Goal: Task Accomplishment & Management: Manage account settings

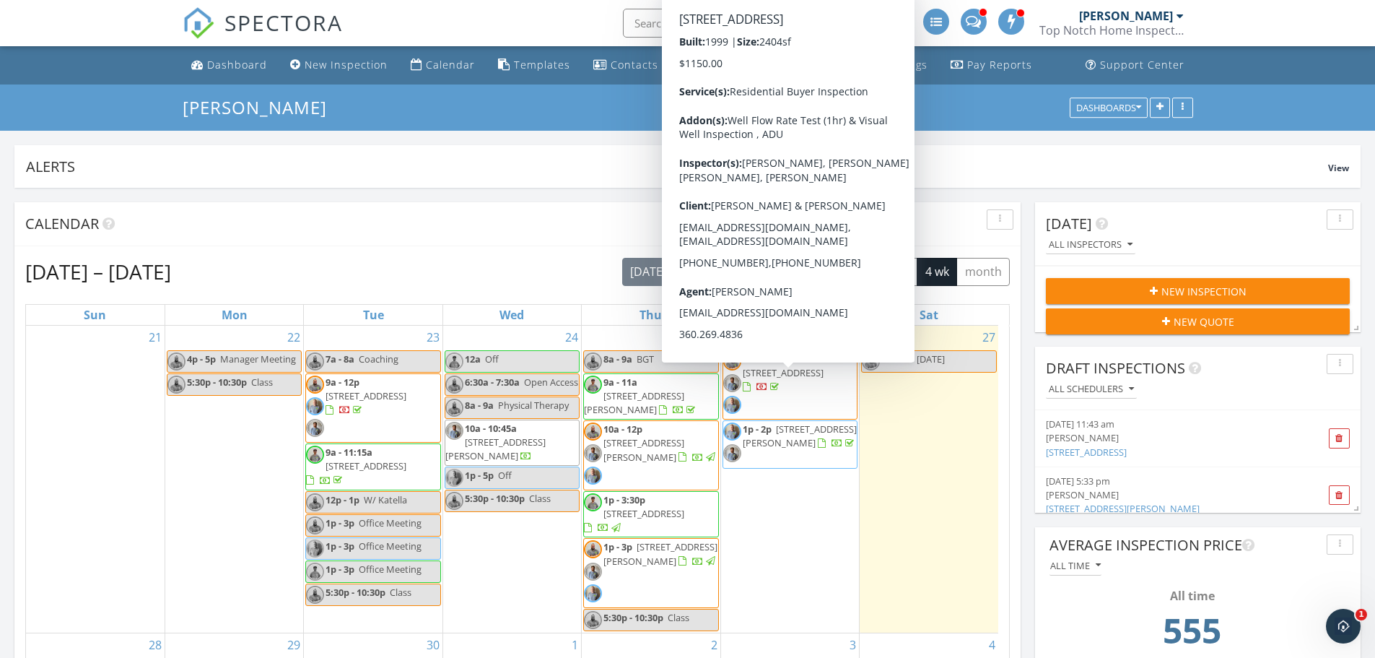
scroll to position [1877, 1397]
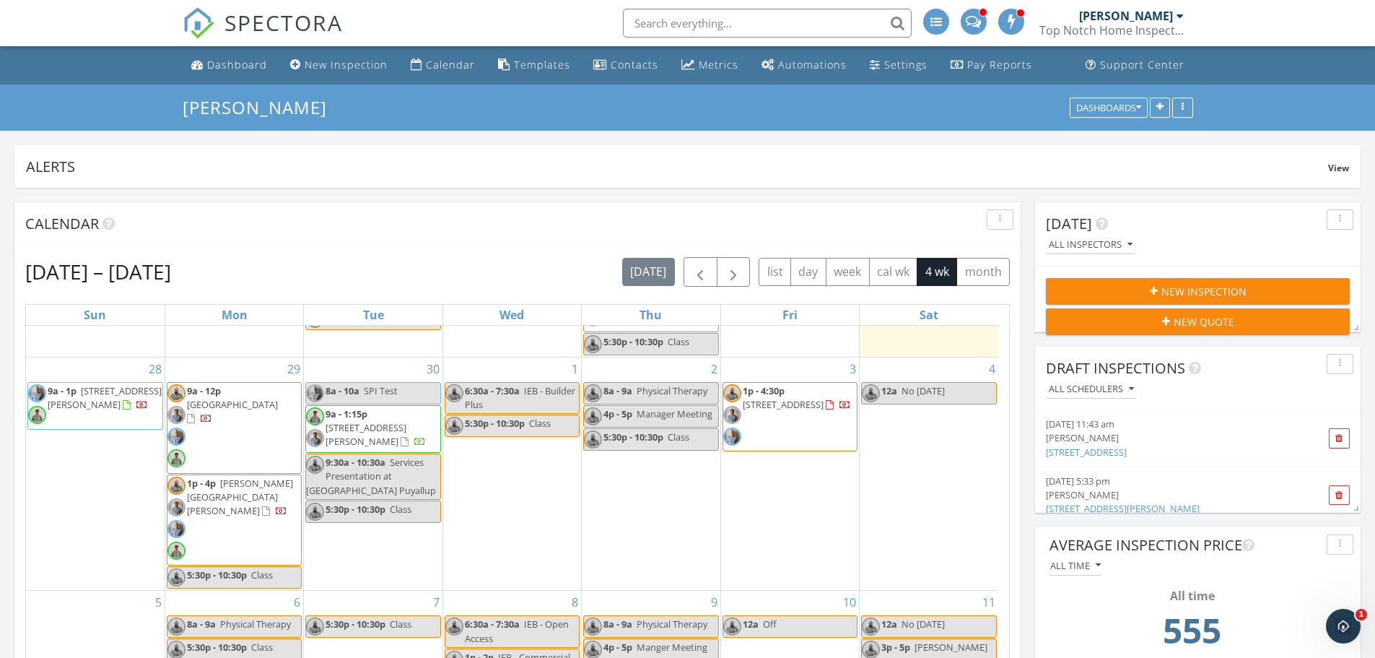
click at [779, 407] on span "1p - 4:30p 198 Short Rd, Onalaska 98570" at bounding box center [790, 417] width 134 height 66
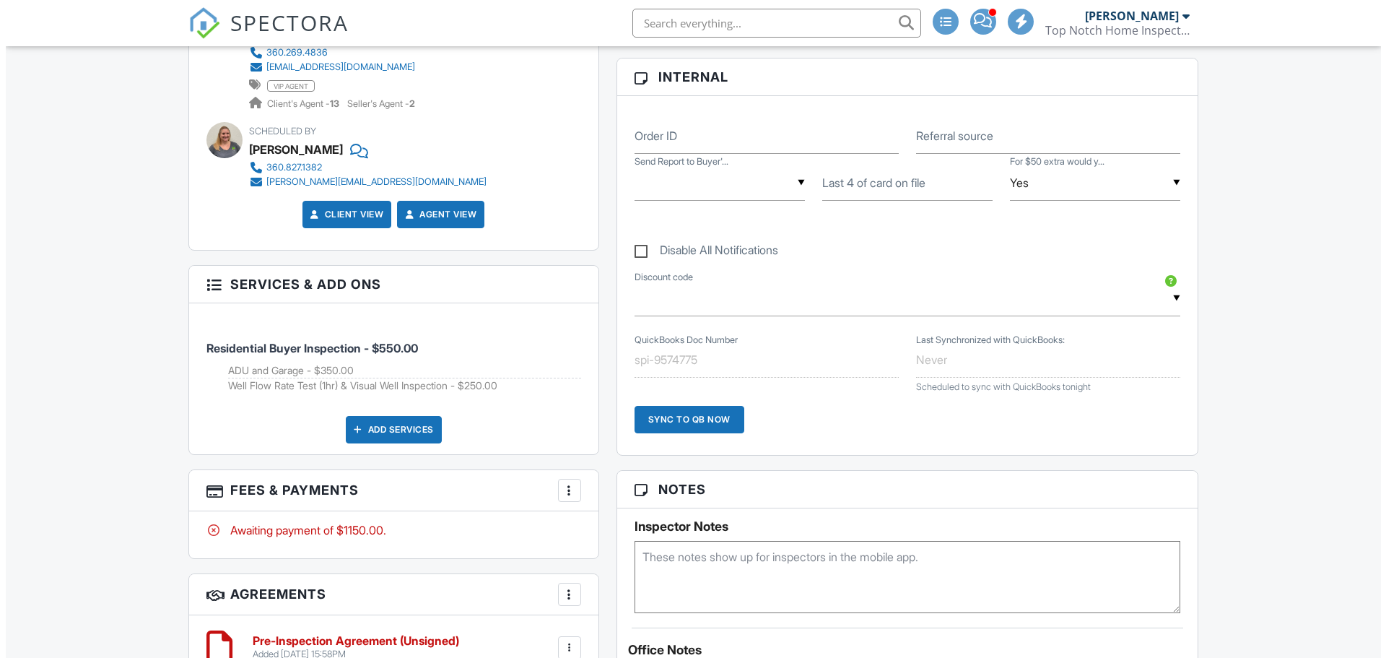
scroll to position [925, 0]
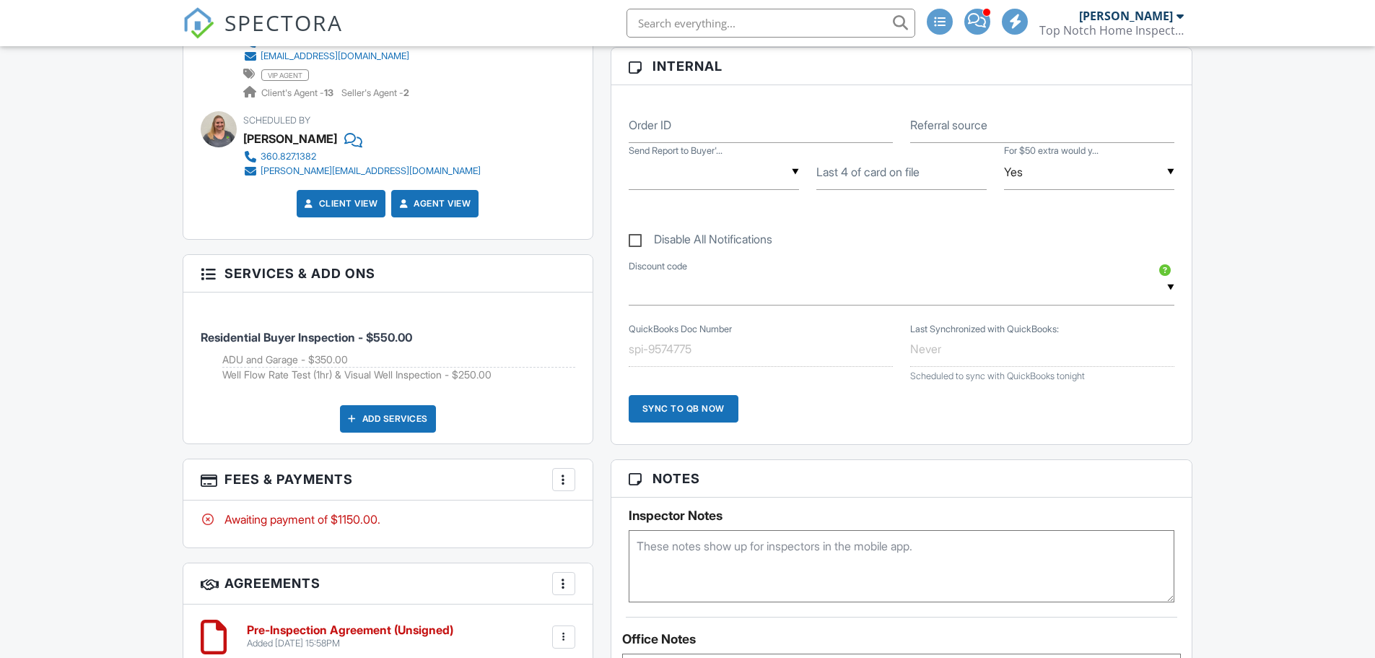
click at [400, 427] on div "Add Services" at bounding box center [388, 418] width 96 height 27
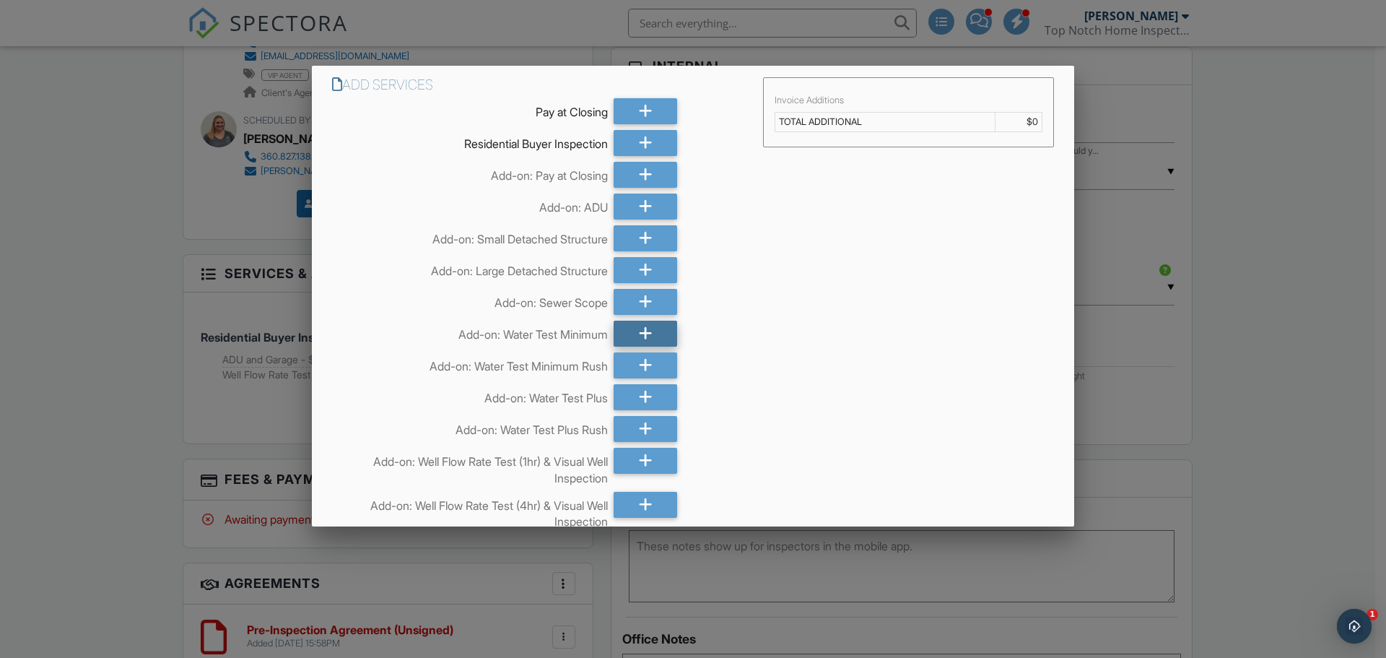
scroll to position [0, 0]
click at [628, 333] on div at bounding box center [646, 333] width 64 height 26
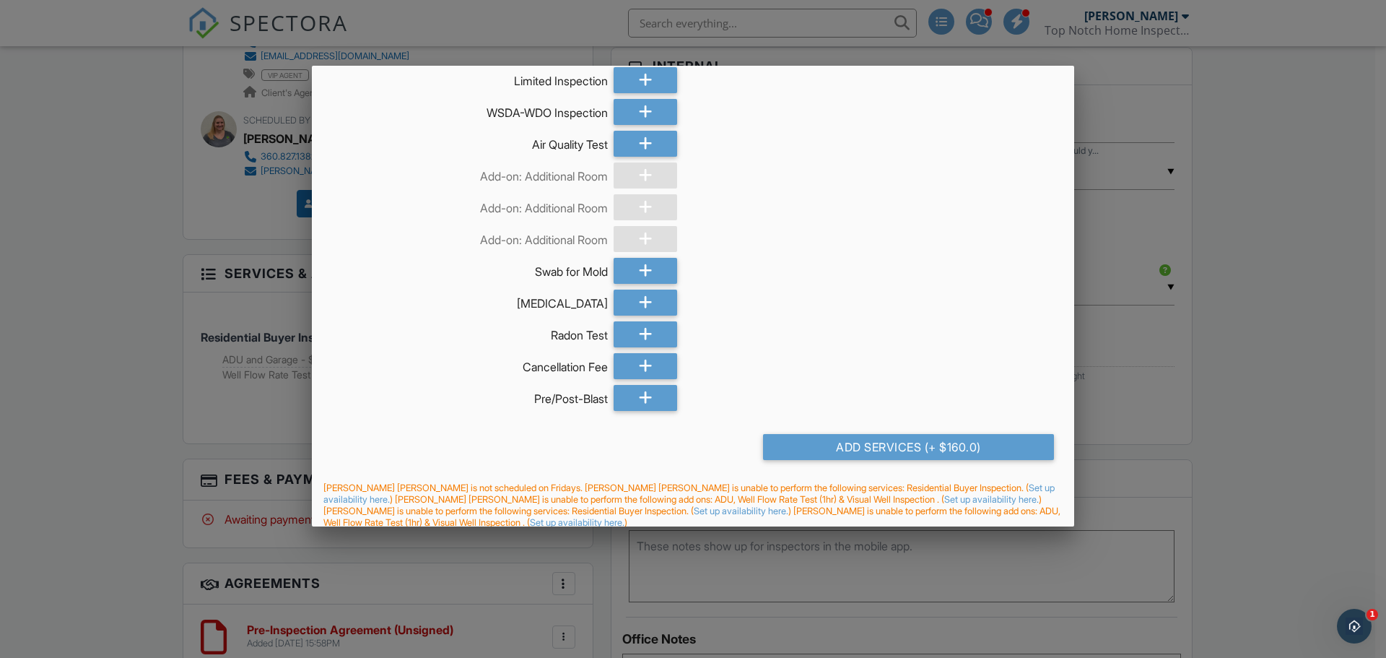
scroll to position [4235, 0]
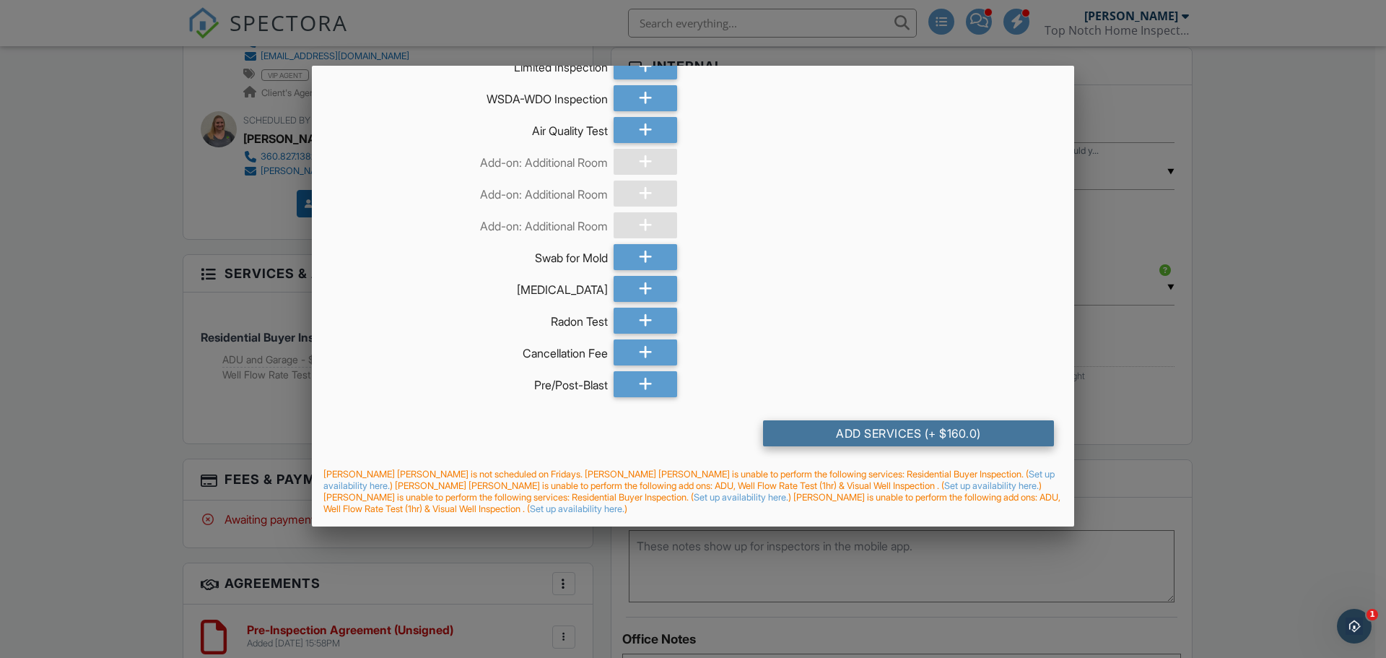
click at [896, 435] on div "Add Services (+ $160.0)" at bounding box center [908, 433] width 291 height 26
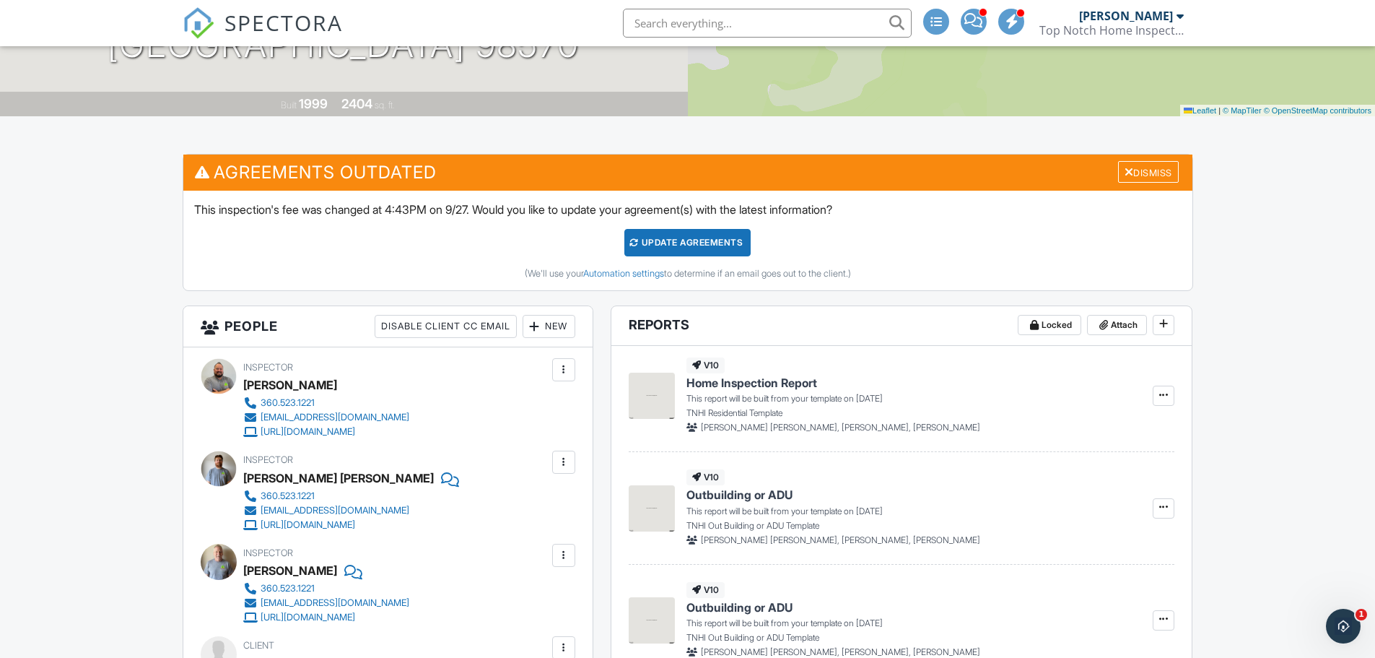
scroll to position [267, 0]
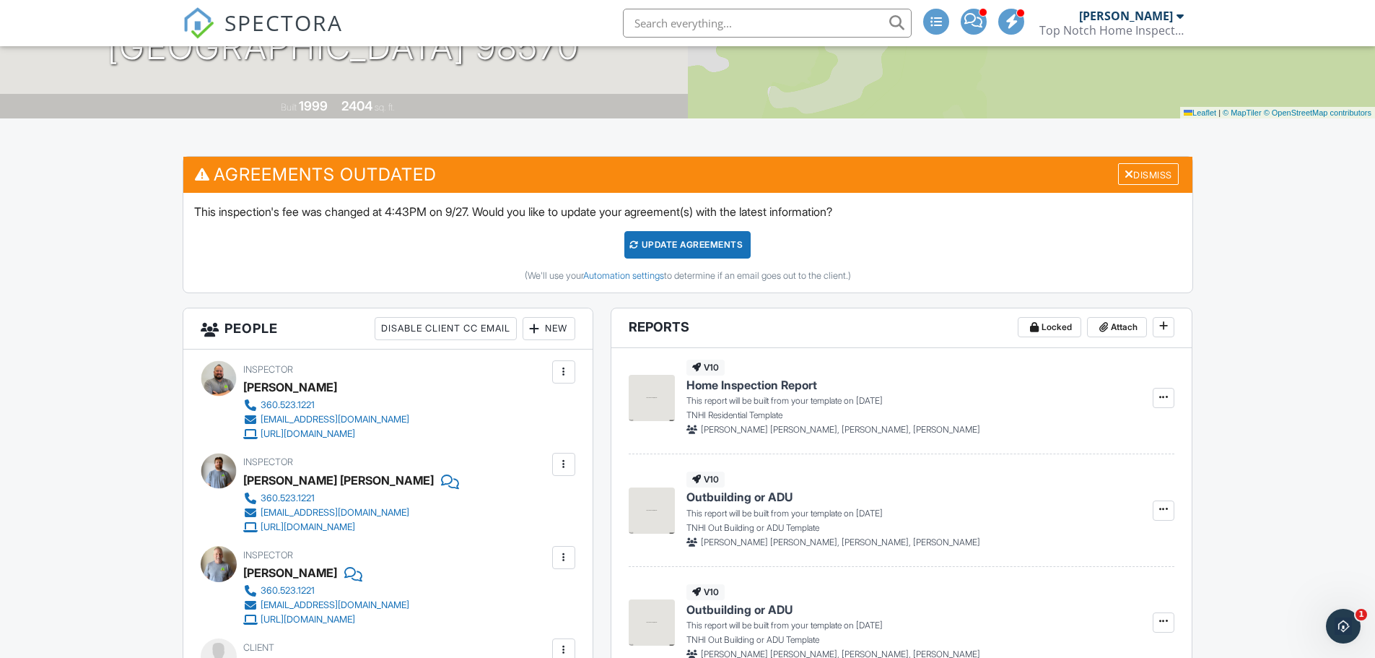
click at [713, 246] on div "Update Agreements" at bounding box center [687, 244] width 126 height 27
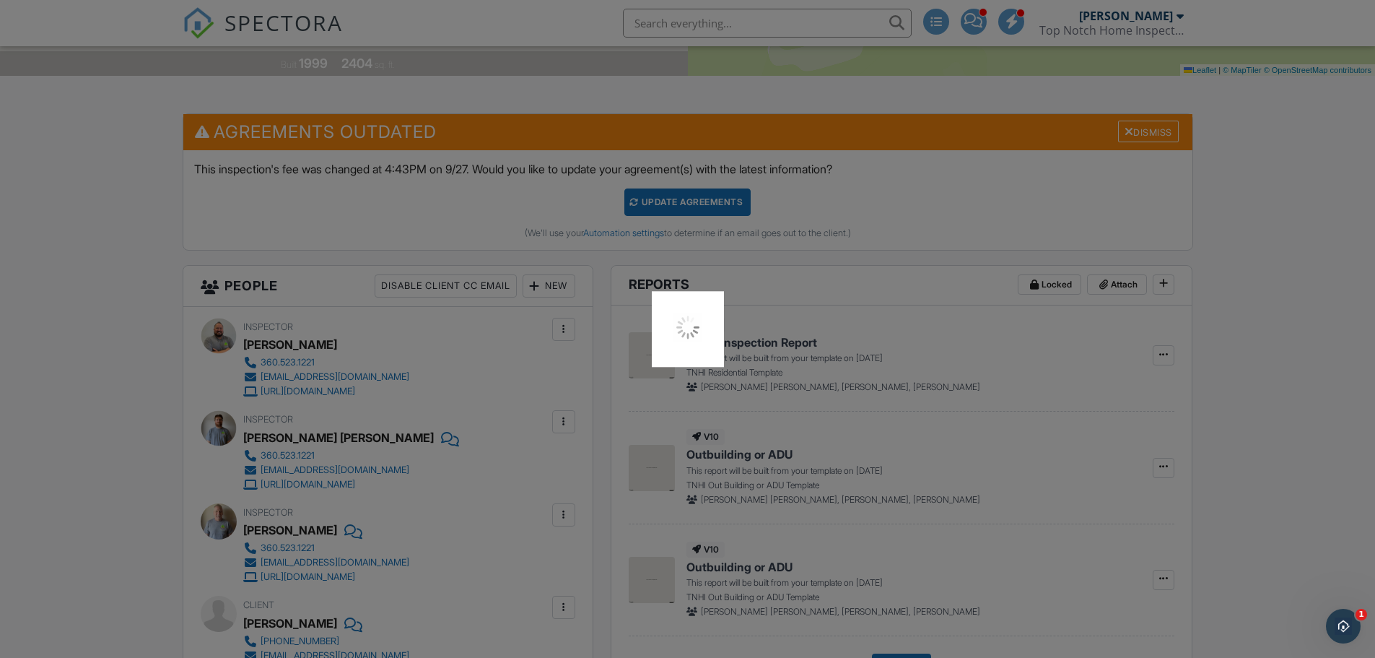
scroll to position [311, 0]
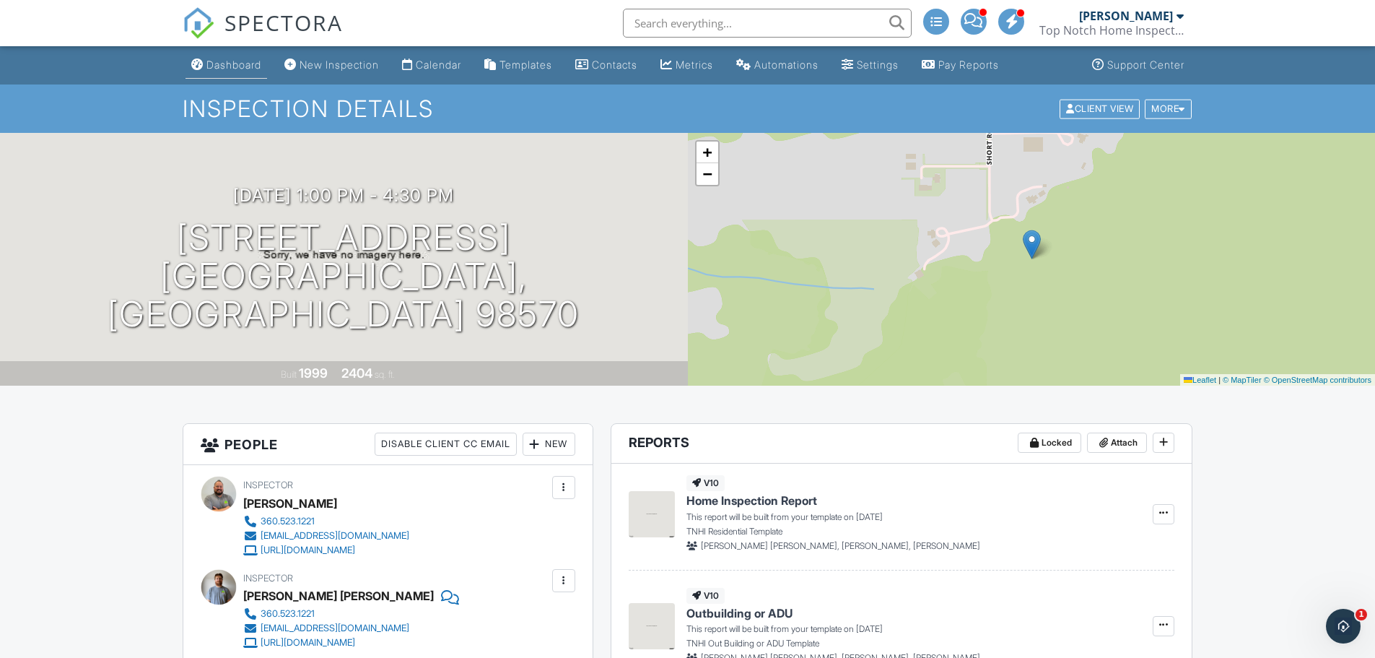
click at [233, 62] on div "Dashboard" at bounding box center [233, 64] width 55 height 12
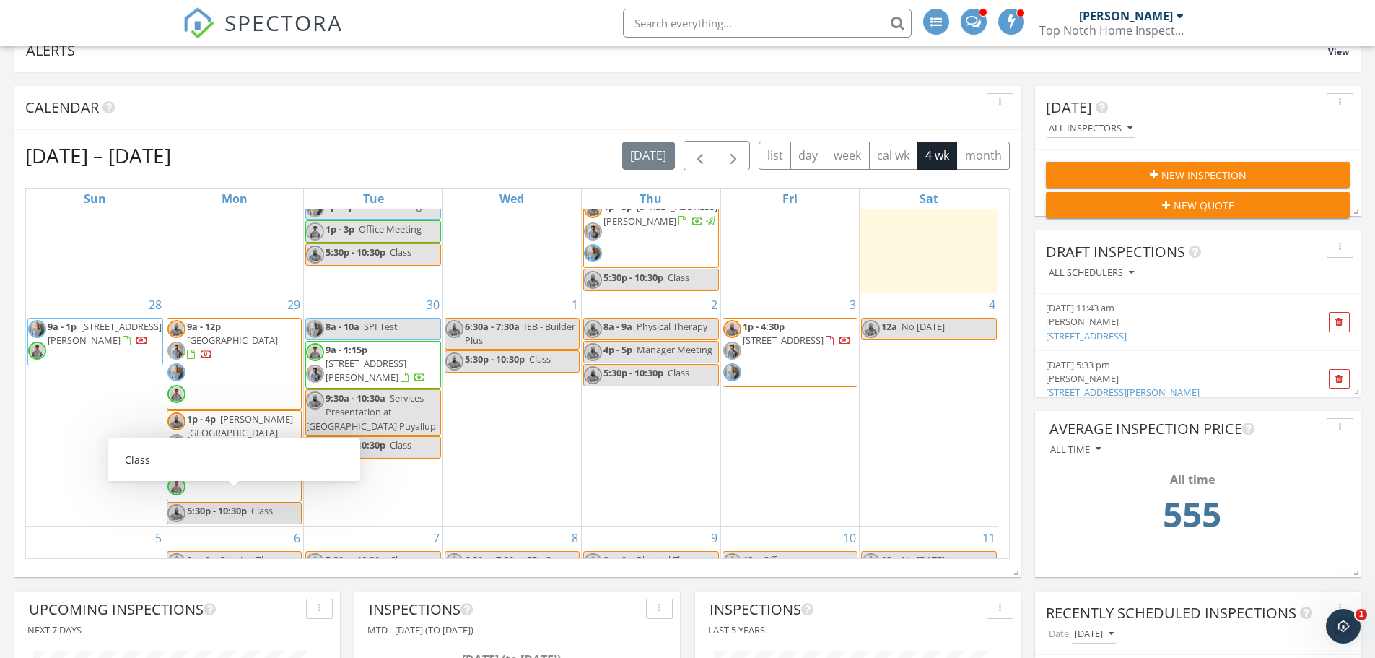
scroll to position [222, 0]
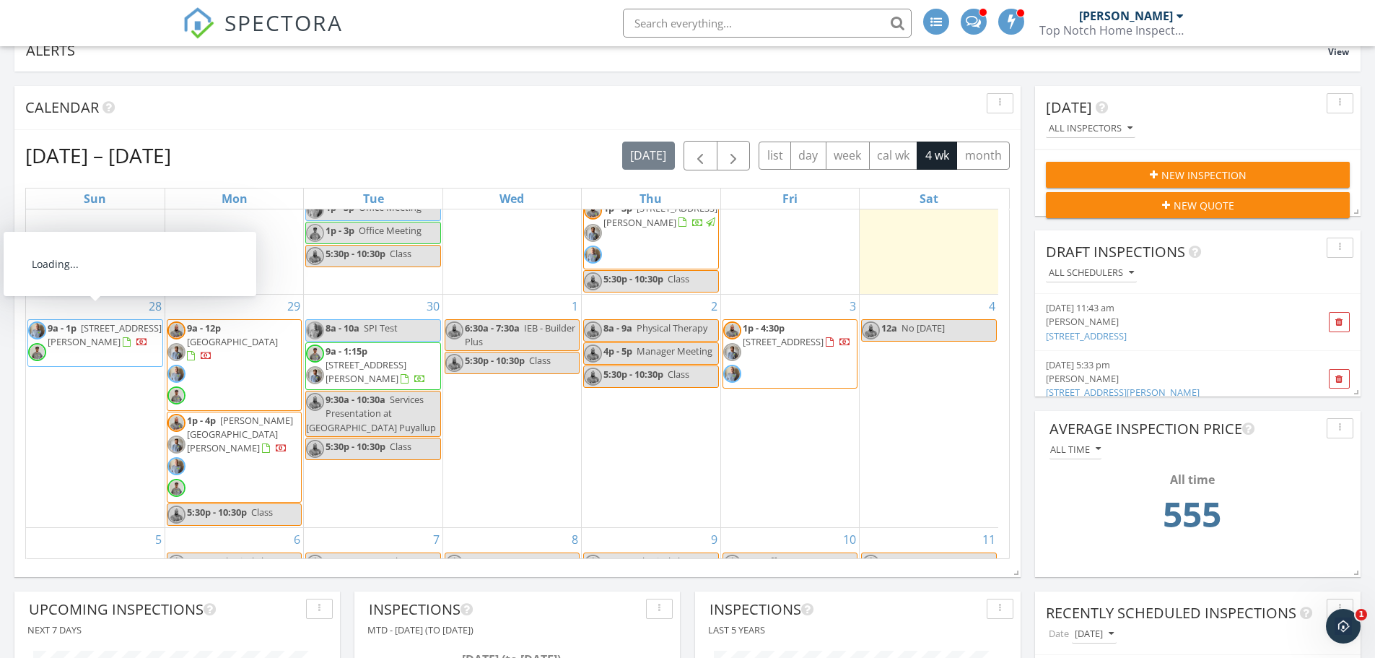
click at [95, 336] on span "9a - 1p [STREET_ADDRESS][PERSON_NAME]" at bounding box center [95, 342] width 134 height 43
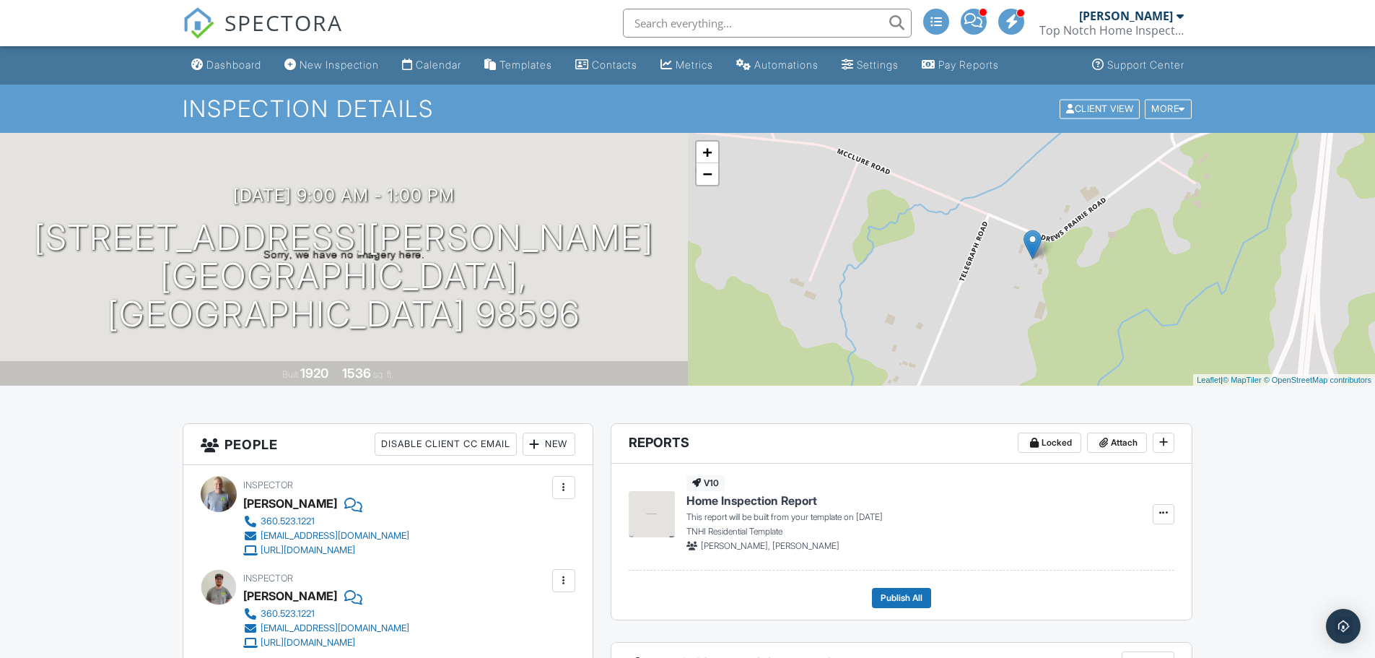
click at [565, 579] on div at bounding box center [564, 580] width 14 height 14
click at [529, 632] on li "Make Primary Inspector" at bounding box center [492, 624] width 147 height 36
click at [234, 63] on div "Dashboard" at bounding box center [233, 64] width 55 height 12
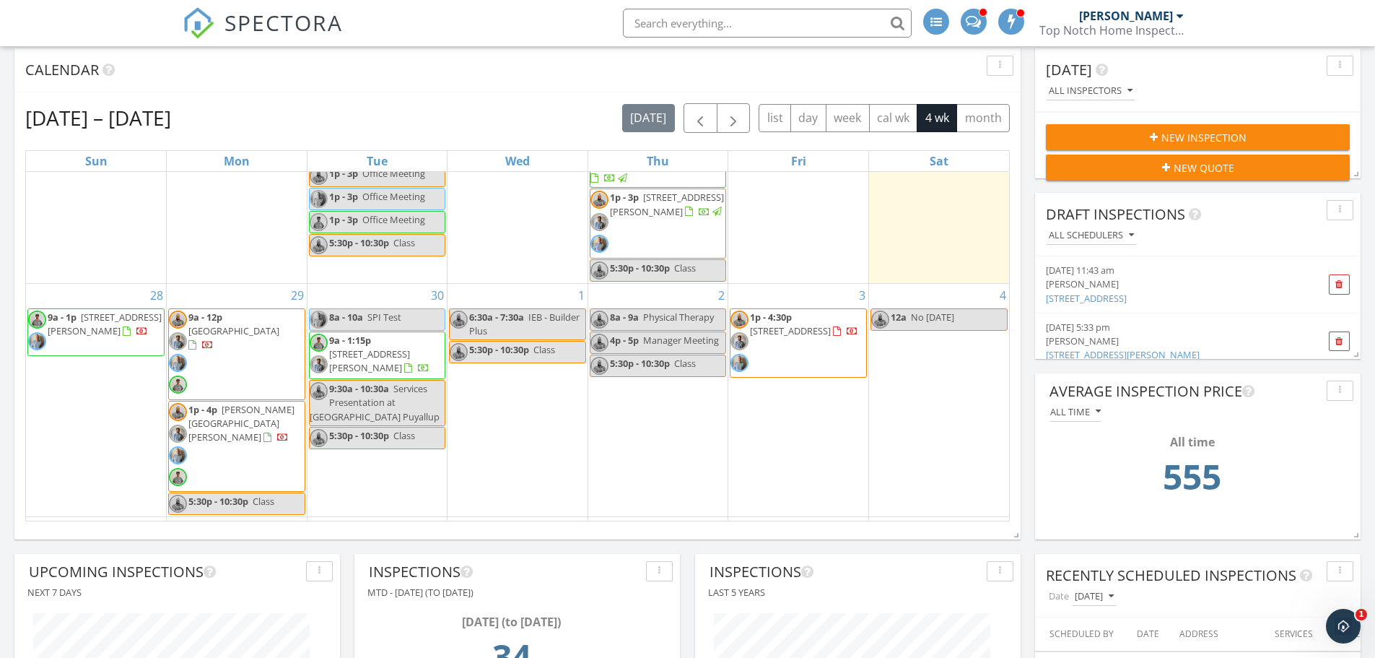
scroll to position [196, 0]
